Goal: Task Accomplishment & Management: Manage account settings

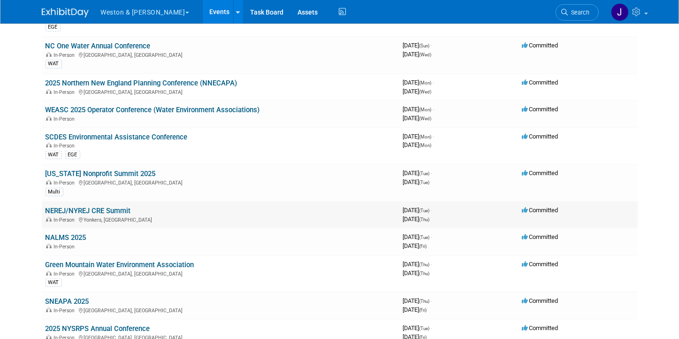
scroll to position [845, 0]
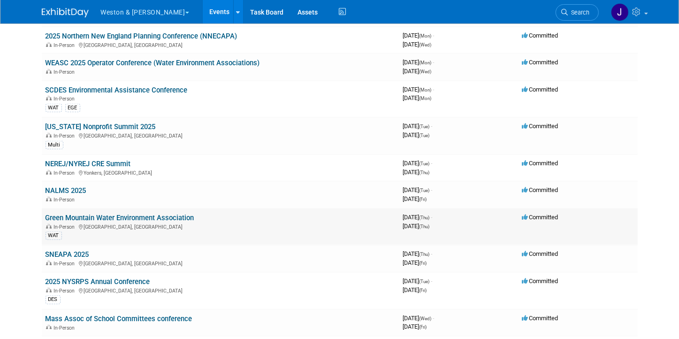
click at [107, 214] on link "Green Mountain Water Environment Association" at bounding box center [120, 218] width 149 height 8
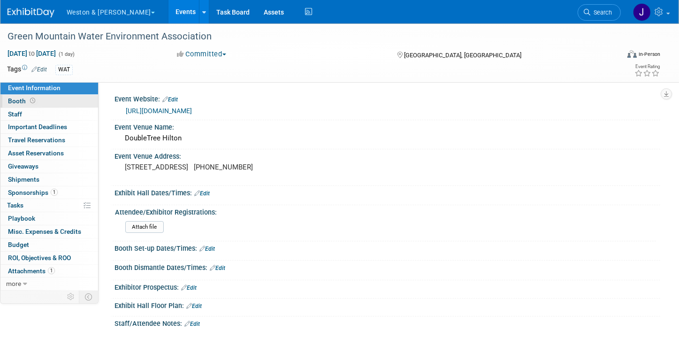
drag, startPoint x: 14, startPoint y: 98, endPoint x: 77, endPoint y: 104, distance: 63.2
click at [14, 98] on span "Booth" at bounding box center [22, 101] width 29 height 8
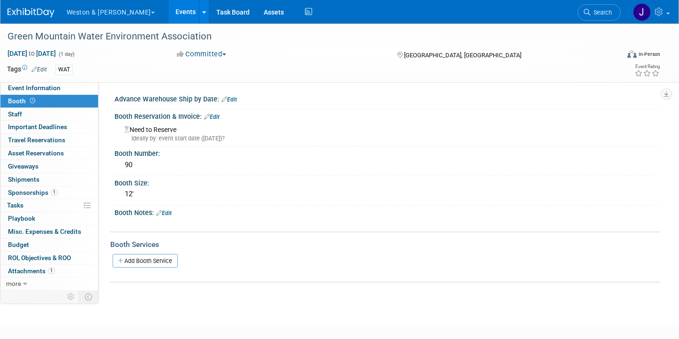
click at [215, 115] on link "Edit" at bounding box center [211, 117] width 15 height 7
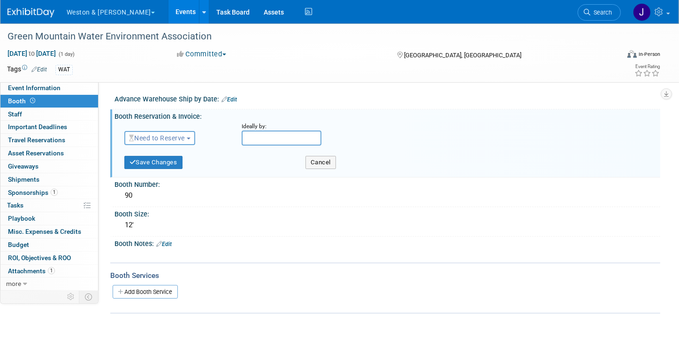
click at [190, 136] on button "Need to Reserve" at bounding box center [159, 138] width 71 height 14
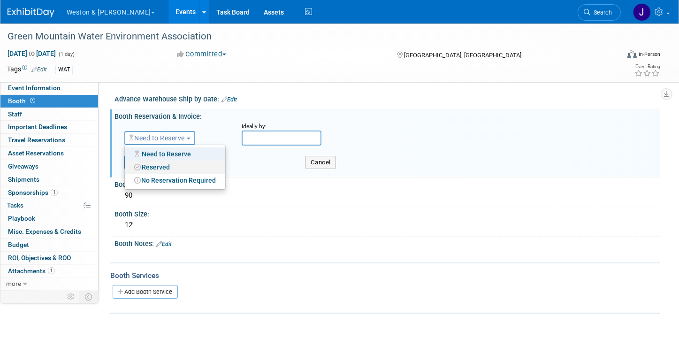
click at [160, 168] on link "Reserved" at bounding box center [175, 167] width 100 height 13
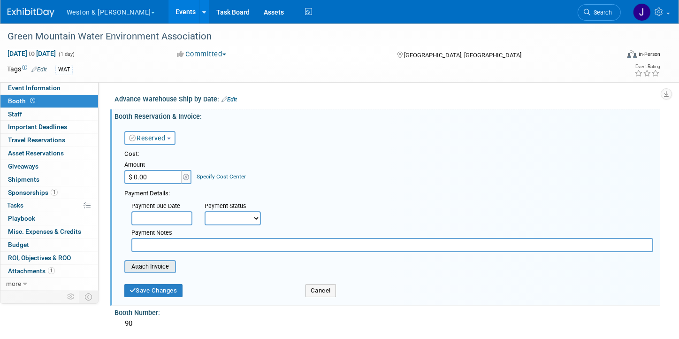
click at [149, 264] on input "file" at bounding box center [119, 266] width 112 height 11
click at [155, 290] on button "Save Changes" at bounding box center [153, 290] width 58 height 13
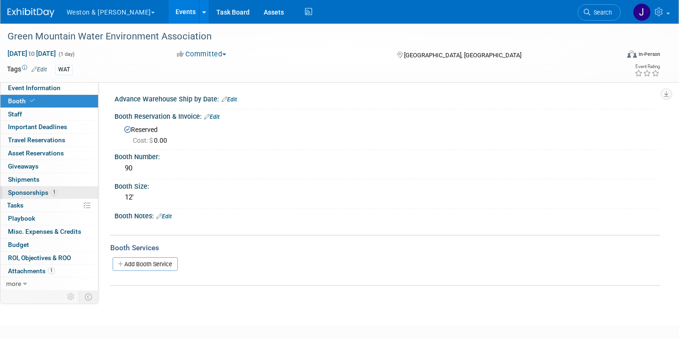
click at [19, 189] on span "Sponsorships 1" at bounding box center [33, 193] width 50 height 8
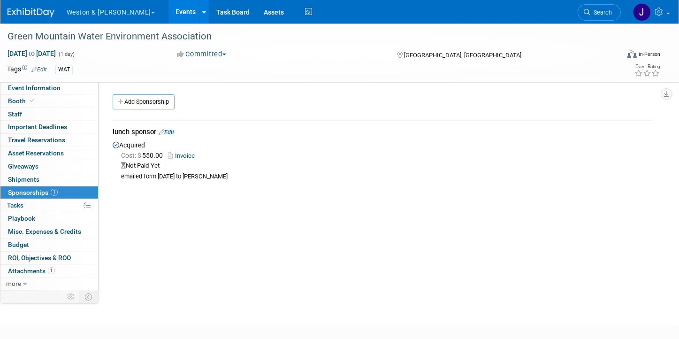
drag, startPoint x: 171, startPoint y: 128, endPoint x: 178, endPoint y: 128, distance: 7.5
click at [171, 129] on link "Edit" at bounding box center [166, 132] width 15 height 7
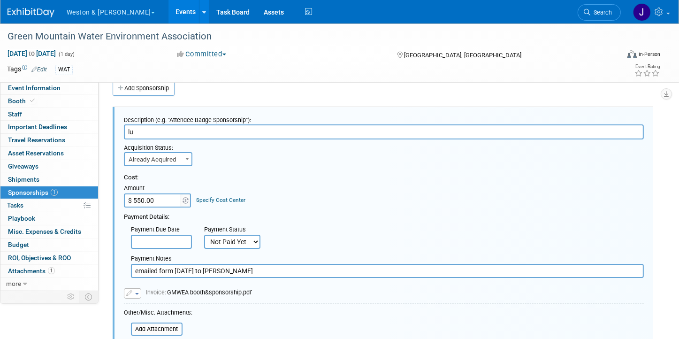
type input "l"
type input "2025 Fall Snack Sponsor"
drag, startPoint x: 159, startPoint y: 200, endPoint x: 183, endPoint y: 192, distance: 24.9
click at [159, 200] on input "$ 550.00" at bounding box center [153, 200] width 59 height 14
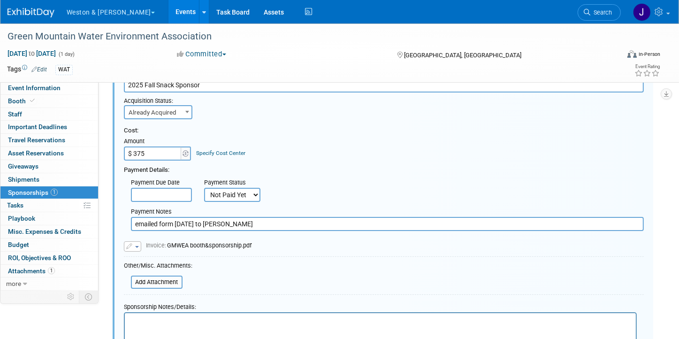
scroll to position [107, 0]
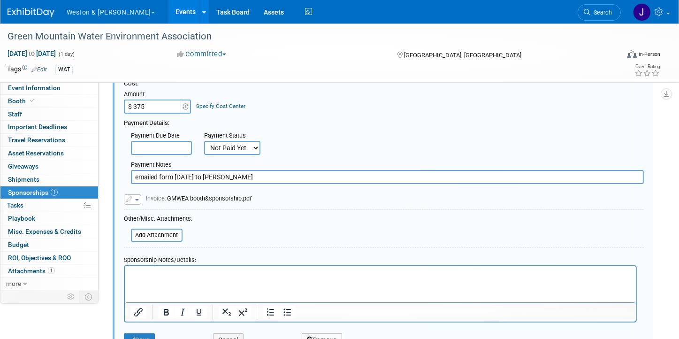
type input "$ 375.00"
click at [255, 144] on select "Not Paid Yet Partially Paid Paid in Full" at bounding box center [232, 148] width 56 height 14
select select "1"
click at [204, 141] on select "Not Paid Yet Partially Paid Paid in Full" at bounding box center [232, 148] width 56 height 14
click at [273, 175] on input "emailed form [DATE] to [PERSON_NAME]" at bounding box center [387, 177] width 513 height 14
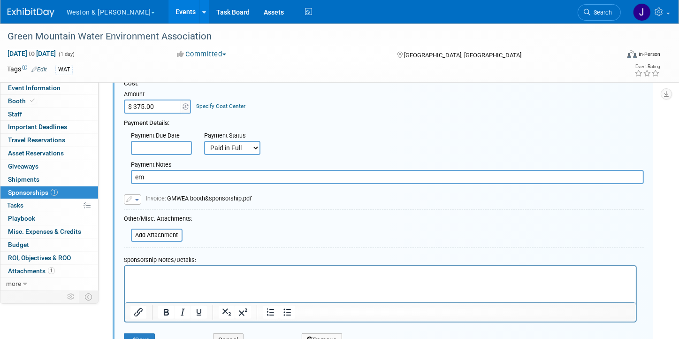
type input "e"
click at [135, 197] on button "button" at bounding box center [132, 199] width 17 height 10
click at [159, 226] on link "Remove attachment" at bounding box center [171, 226] width 94 height 13
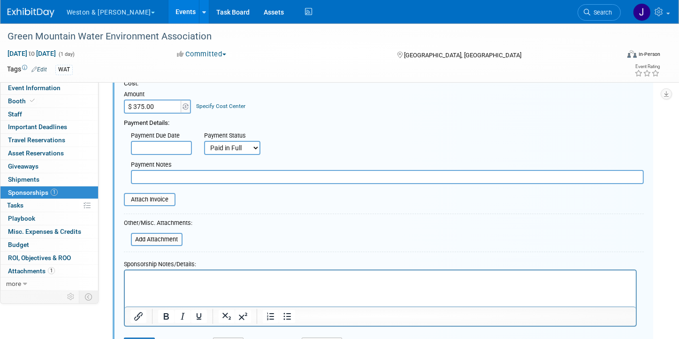
drag, startPoint x: 139, startPoint y: 278, endPoint x: 287, endPoint y: 273, distance: 148.4
click at [139, 278] on p "Rich Text Area. Press ALT-0 for help." at bounding box center [380, 278] width 500 height 9
click at [150, 235] on input "file" at bounding box center [126, 239] width 112 height 11
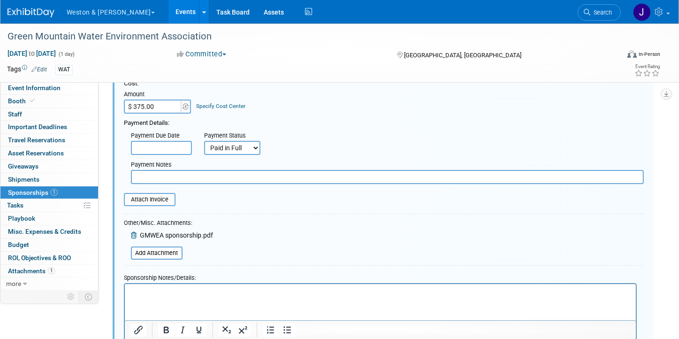
scroll to position [242, 0]
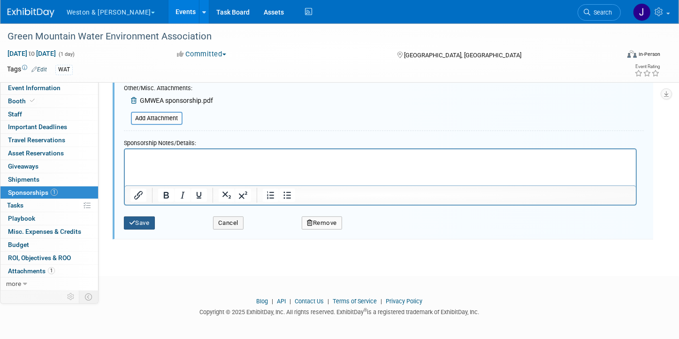
click at [141, 216] on button "Save" at bounding box center [139, 222] width 31 height 13
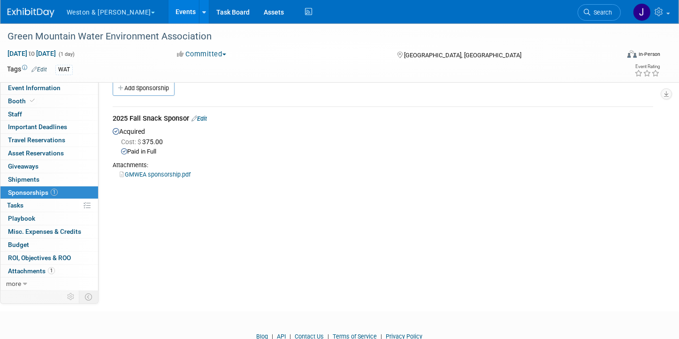
scroll to position [0, 0]
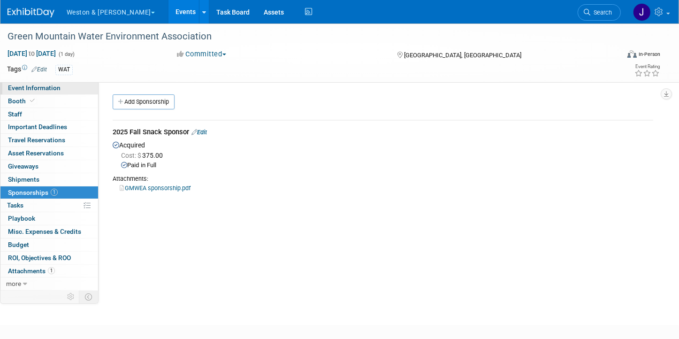
click at [38, 87] on span "Event Information" at bounding box center [34, 88] width 53 height 8
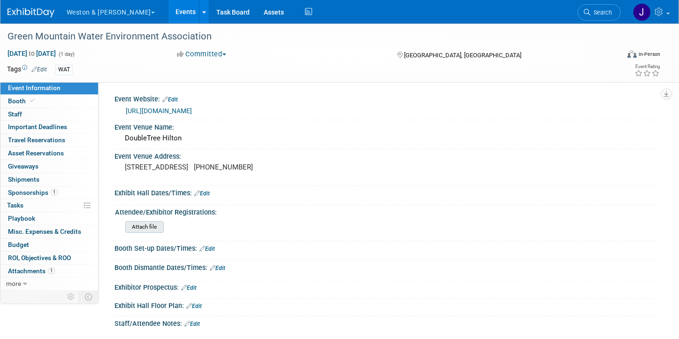
click at [145, 225] on input "file" at bounding box center [100, 227] width 128 height 11
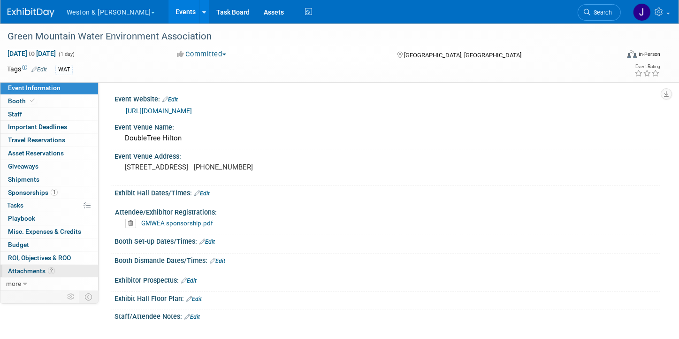
click at [23, 268] on span "Attachments 2" at bounding box center [31, 271] width 47 height 8
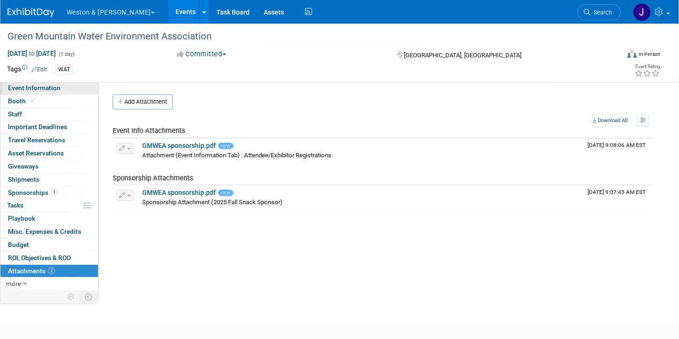
click at [45, 87] on span "Event Information" at bounding box center [34, 88] width 53 height 8
